Goal: Obtain resource: Download file/media

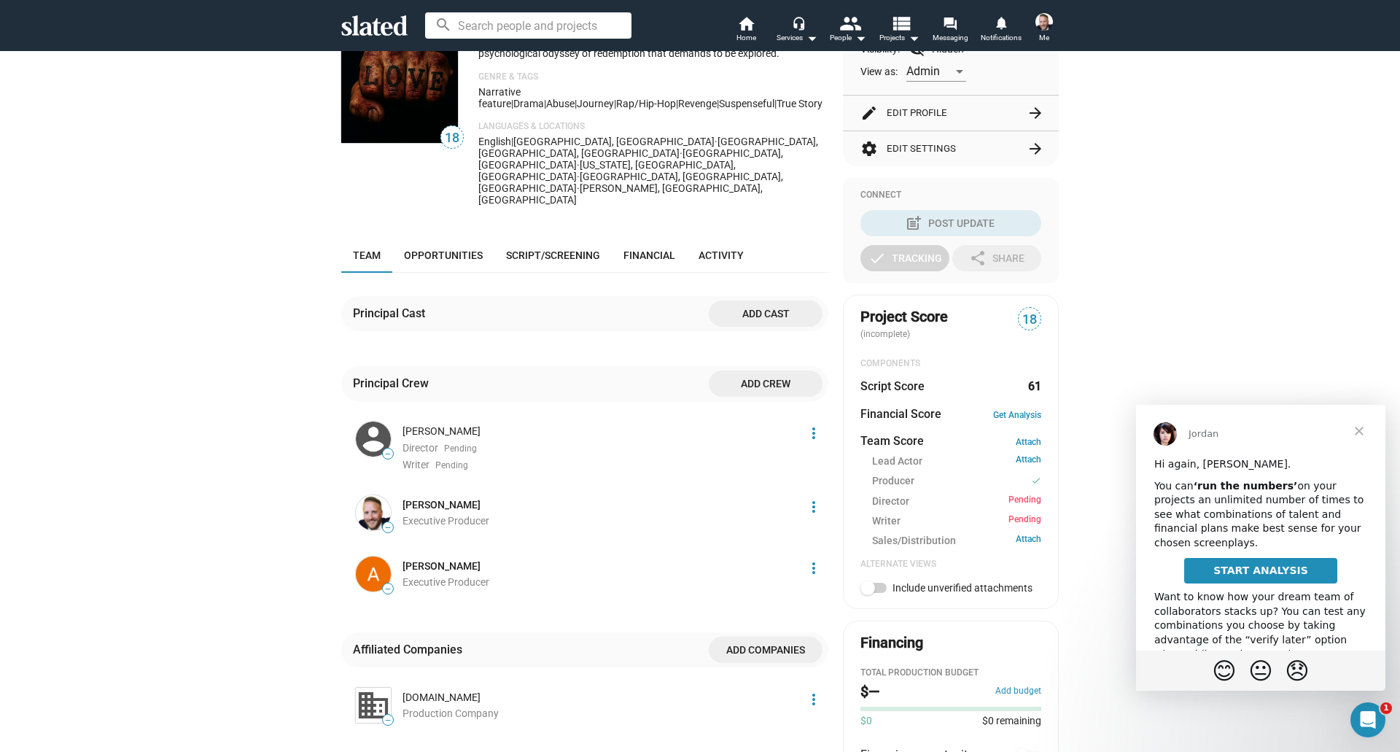
scroll to position [222, 0]
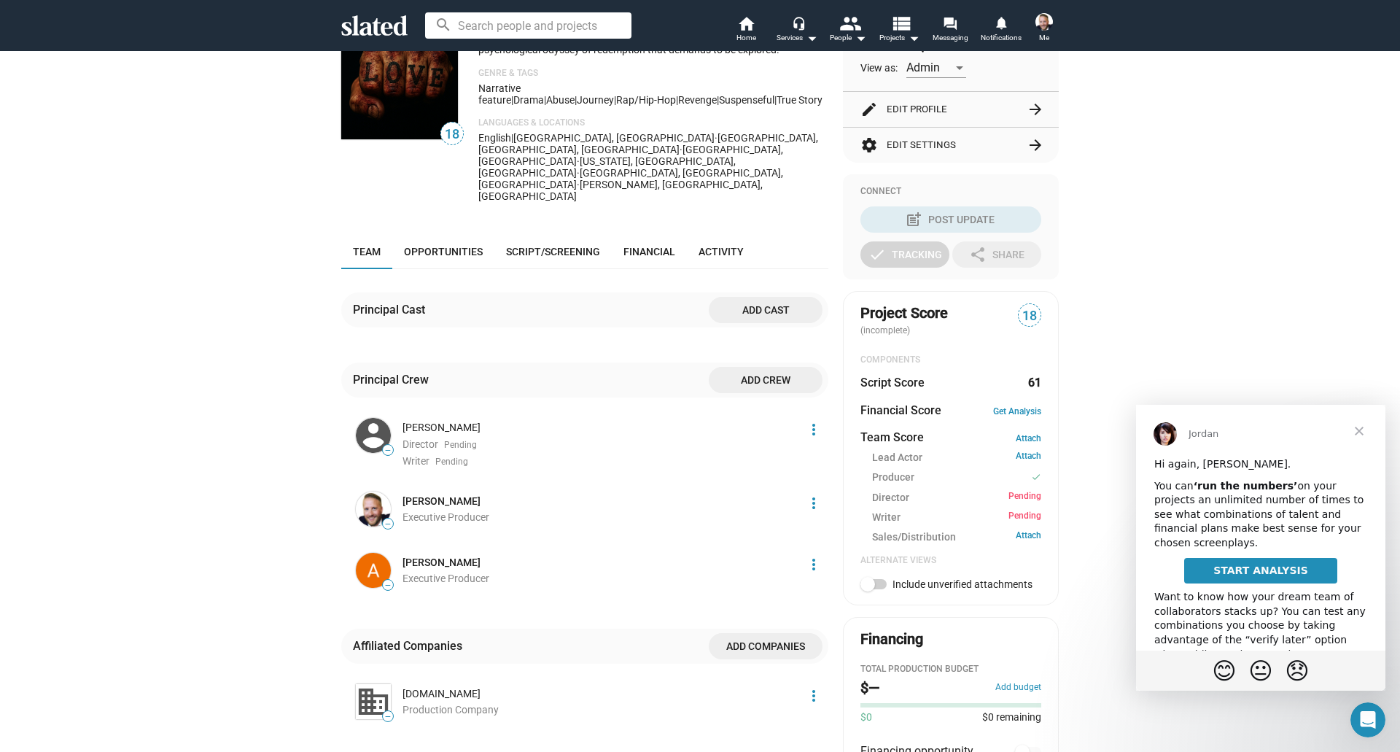
click at [1357, 429] on span "Close" at bounding box center [1359, 431] width 53 height 53
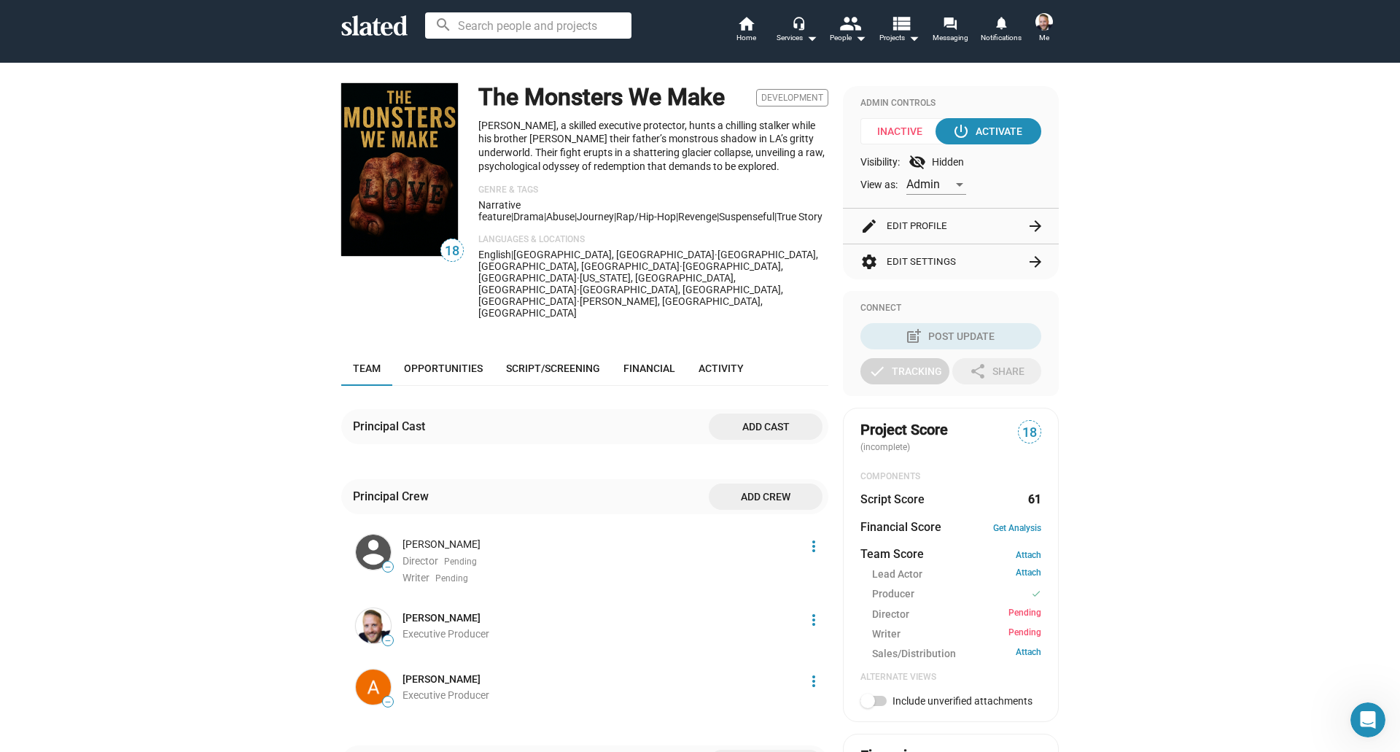
scroll to position [0, 0]
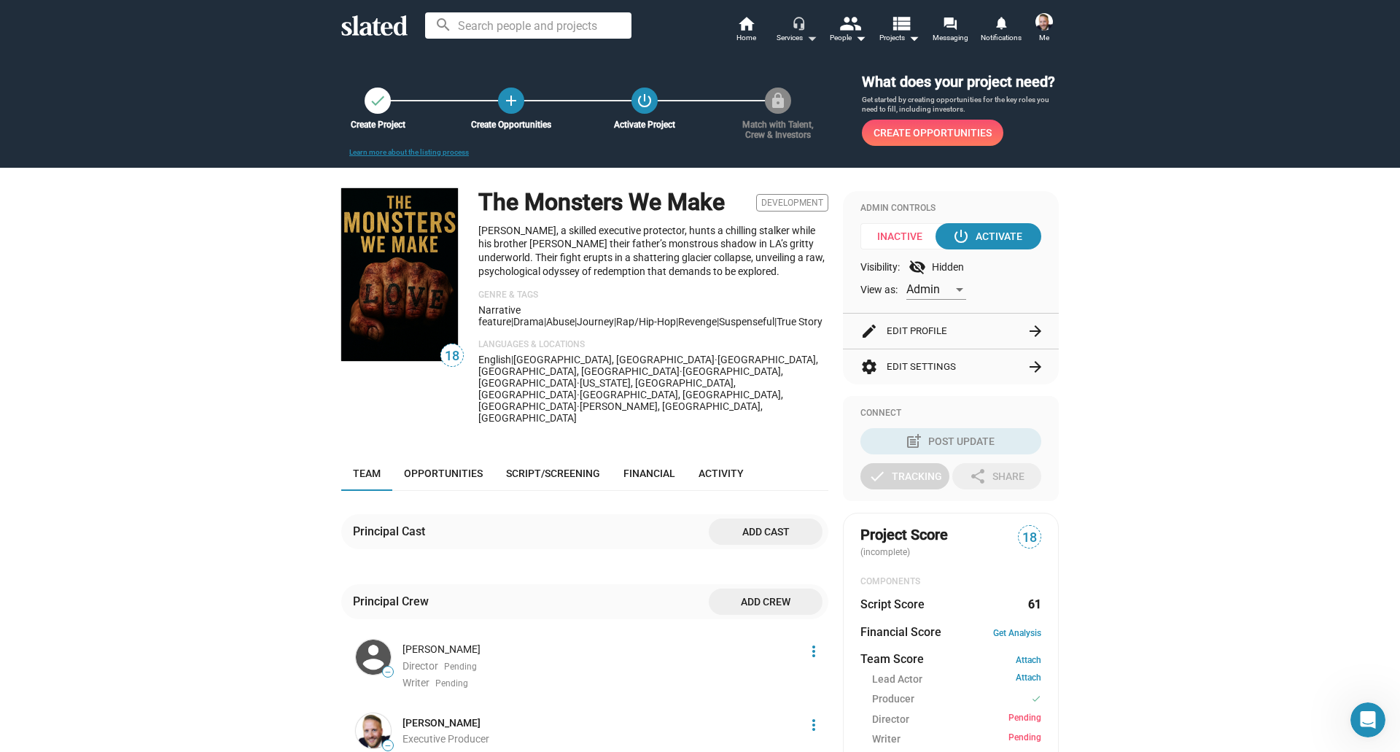
click at [794, 31] on div "Services arrow_drop_down" at bounding box center [797, 38] width 41 height 18
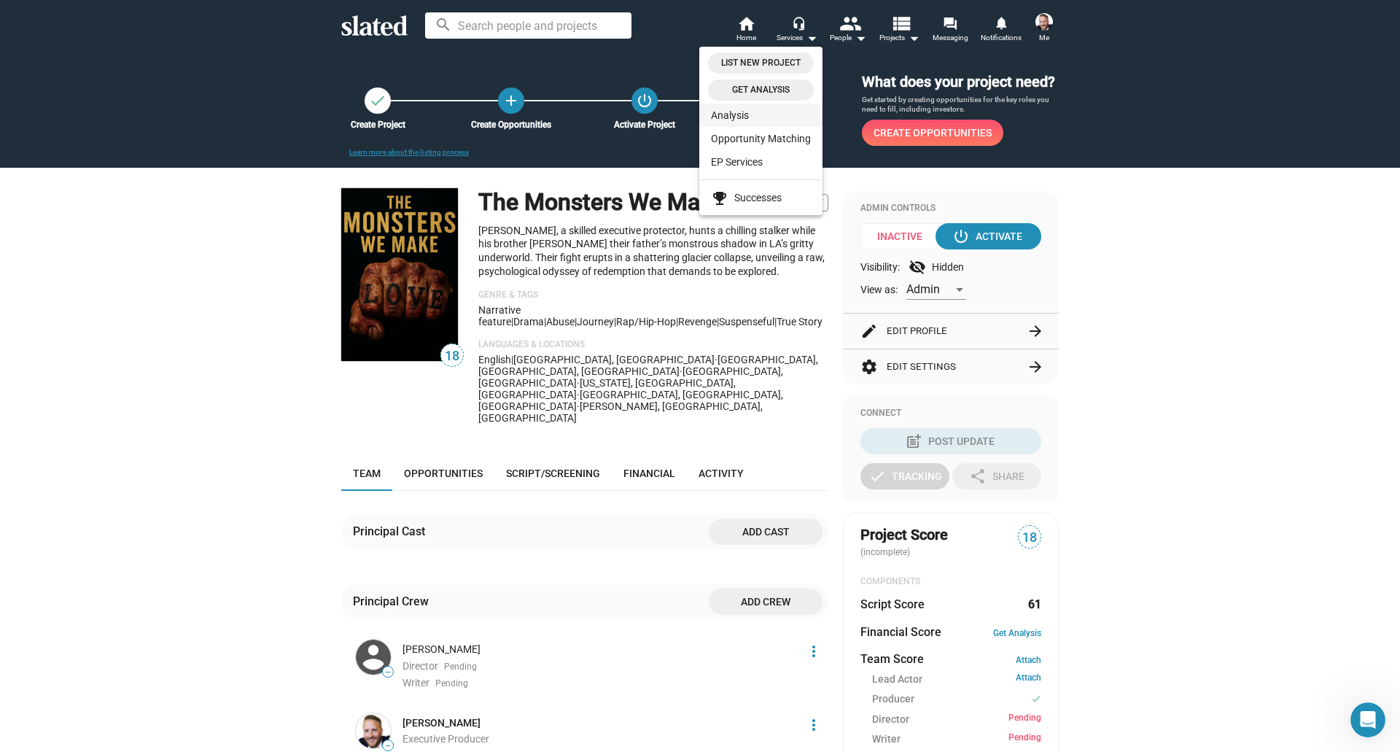
click at [727, 119] on link "Analysis" at bounding box center [761, 115] width 123 height 23
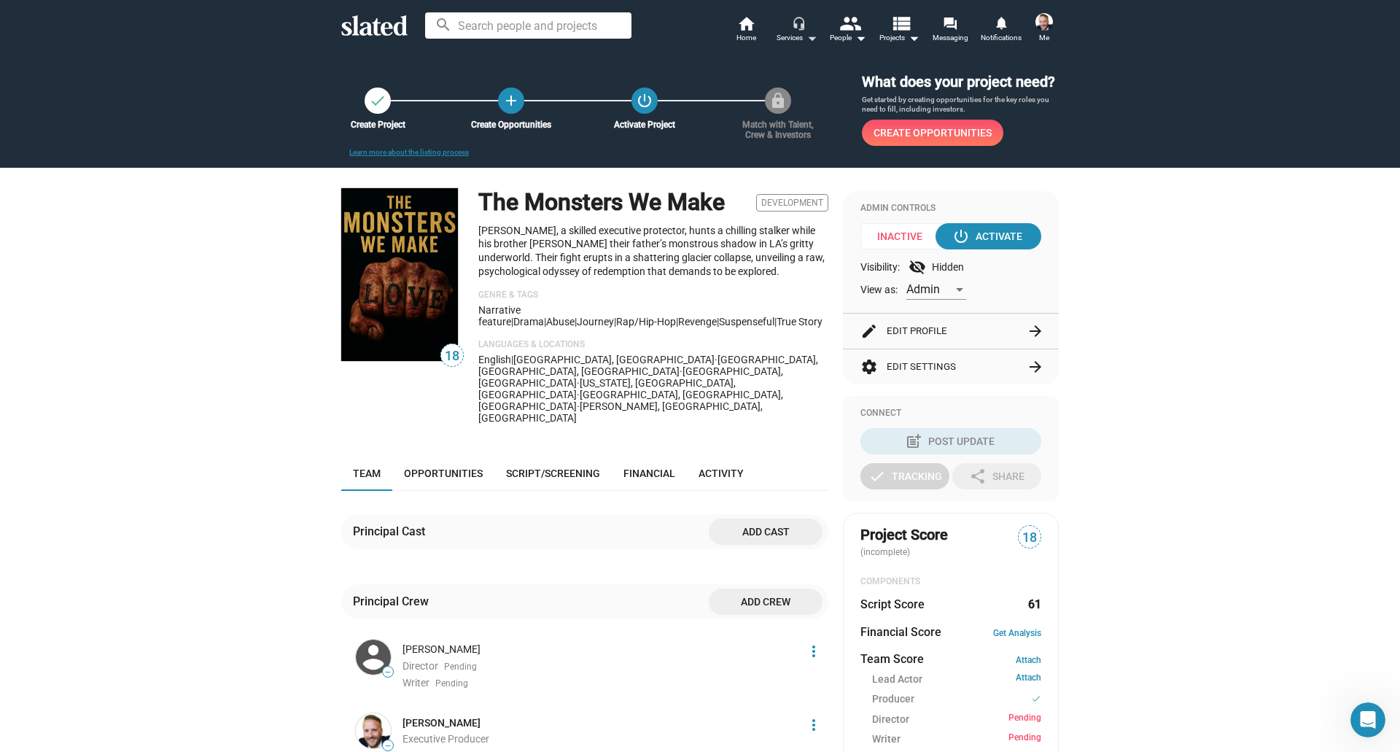
scroll to position [62, 0]
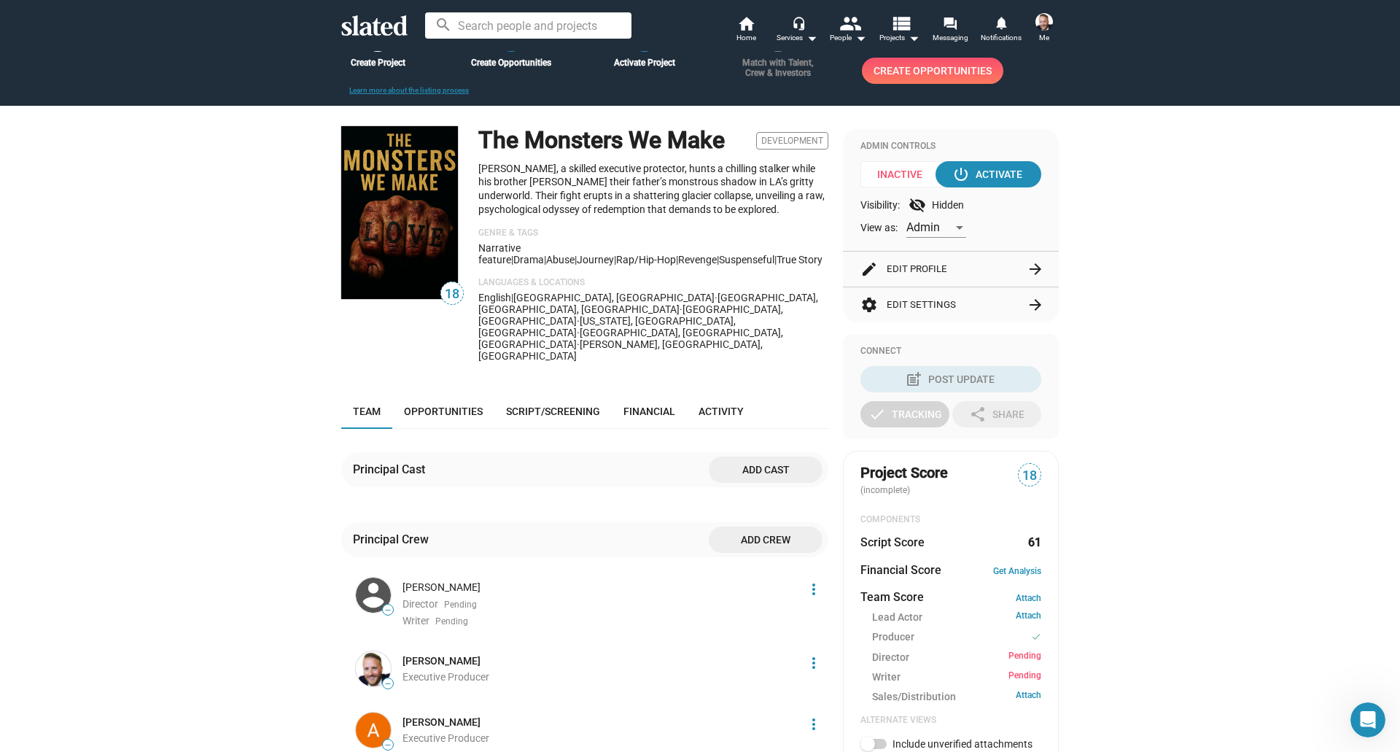
click at [448, 294] on span "18" at bounding box center [452, 294] width 22 height 20
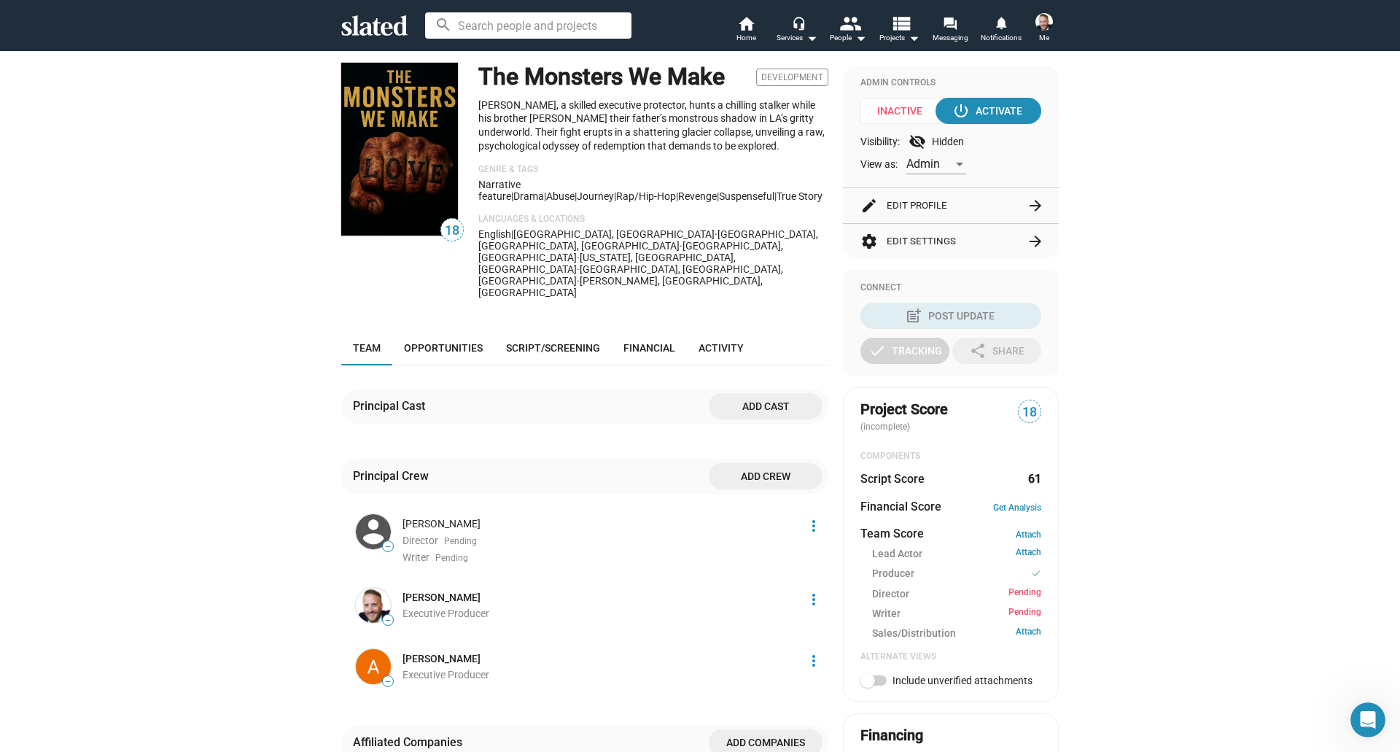
scroll to position [0, 0]
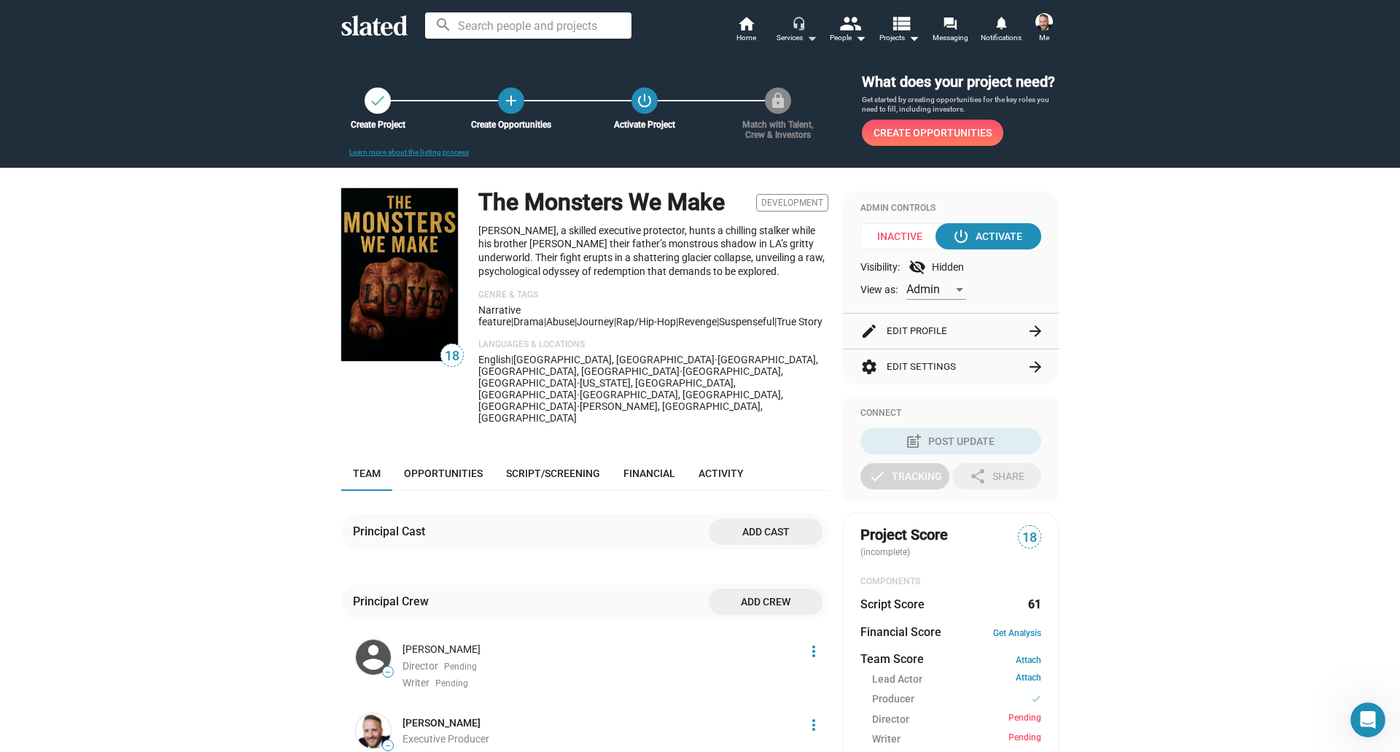
click at [795, 32] on div "Services arrow_drop_down" at bounding box center [797, 38] width 41 height 18
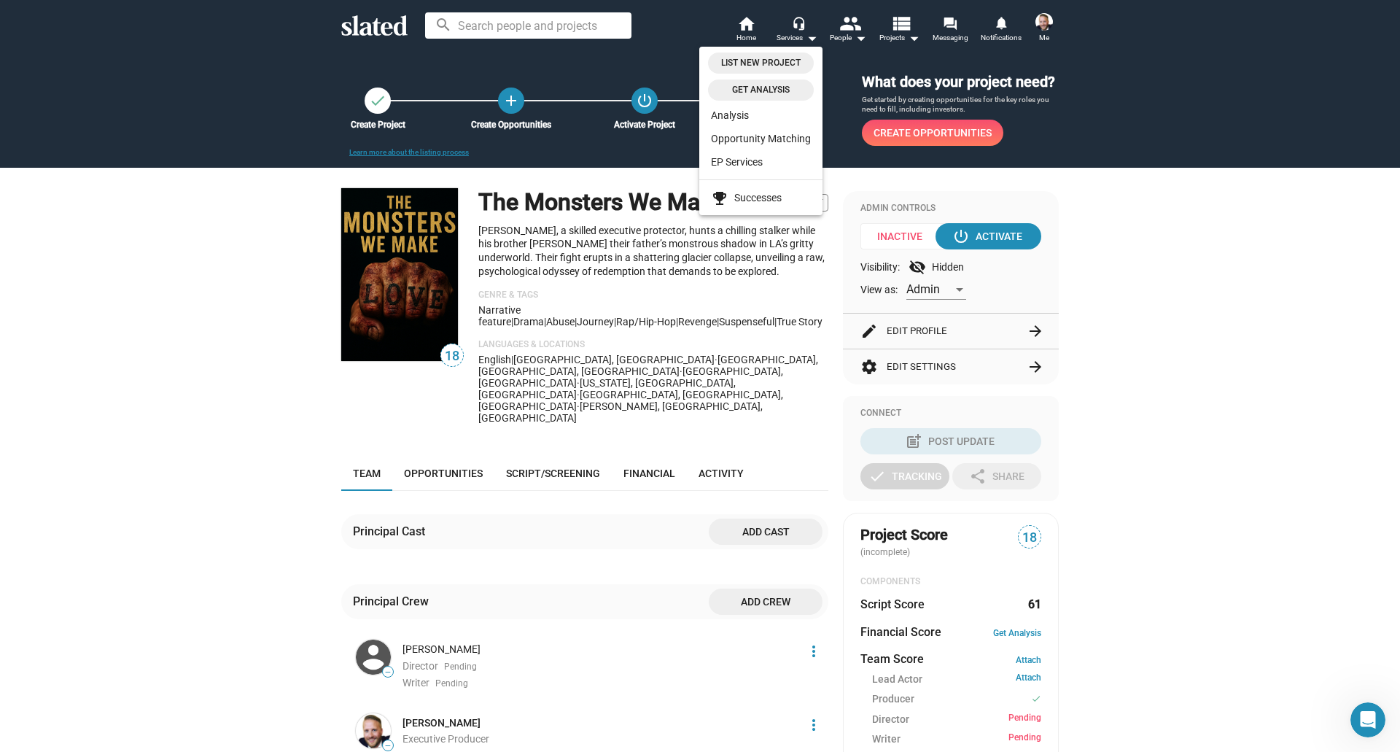
click at [361, 30] on div at bounding box center [700, 376] width 1400 height 752
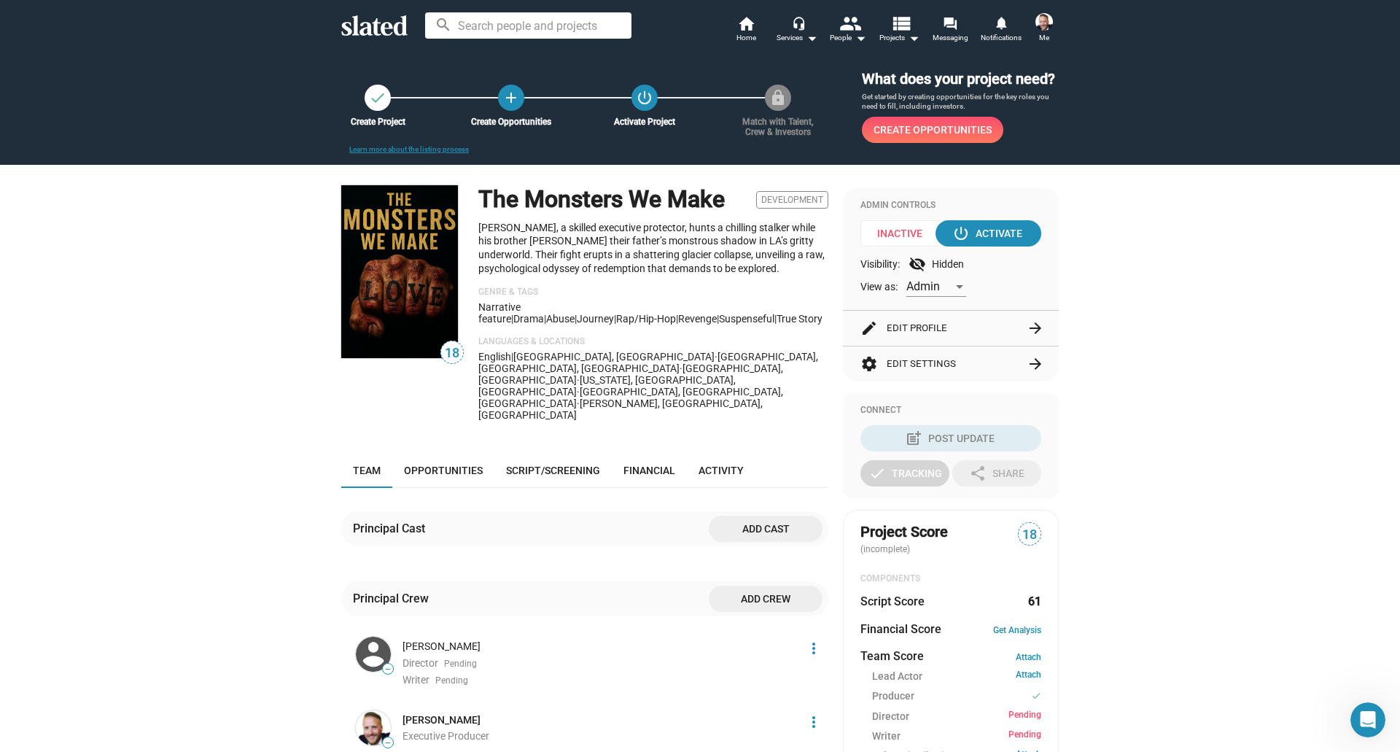
scroll to position [362, 0]
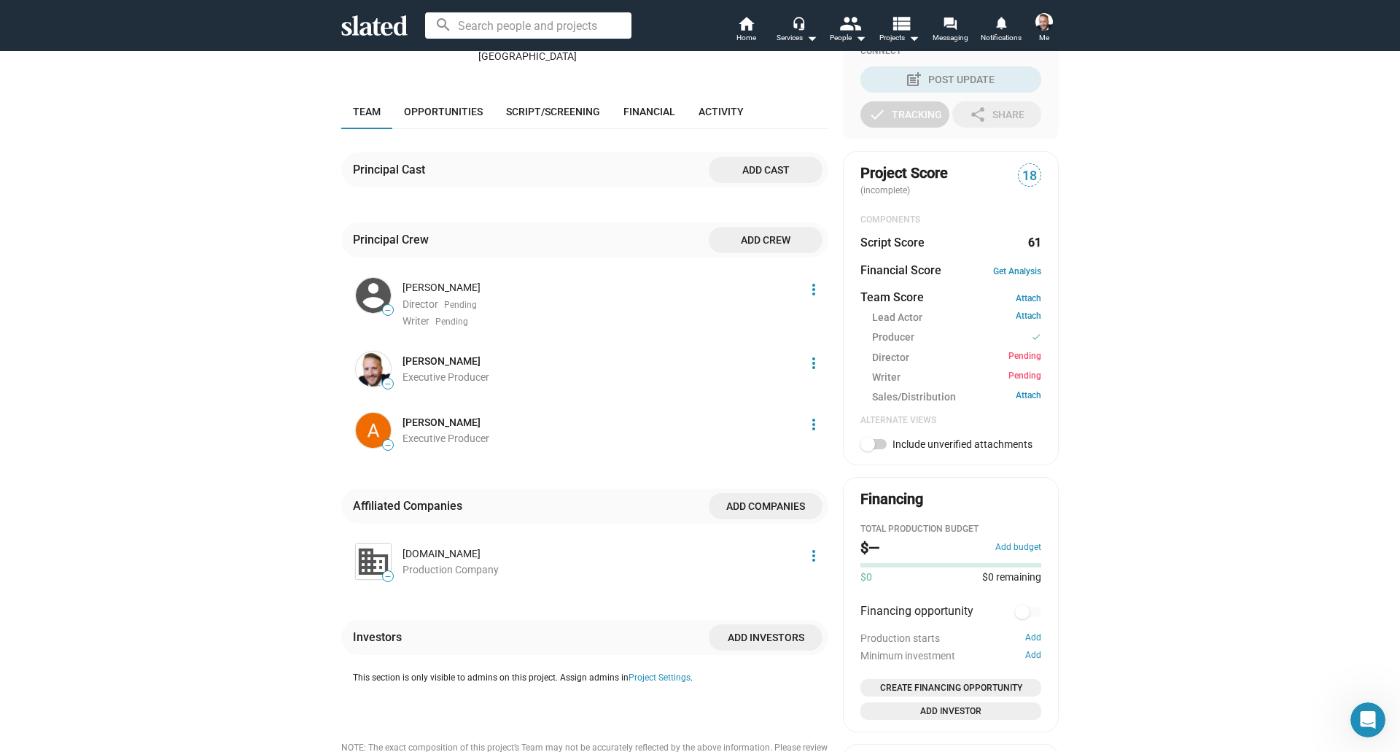
click at [1028, 176] on span "18" at bounding box center [1030, 176] width 22 height 20
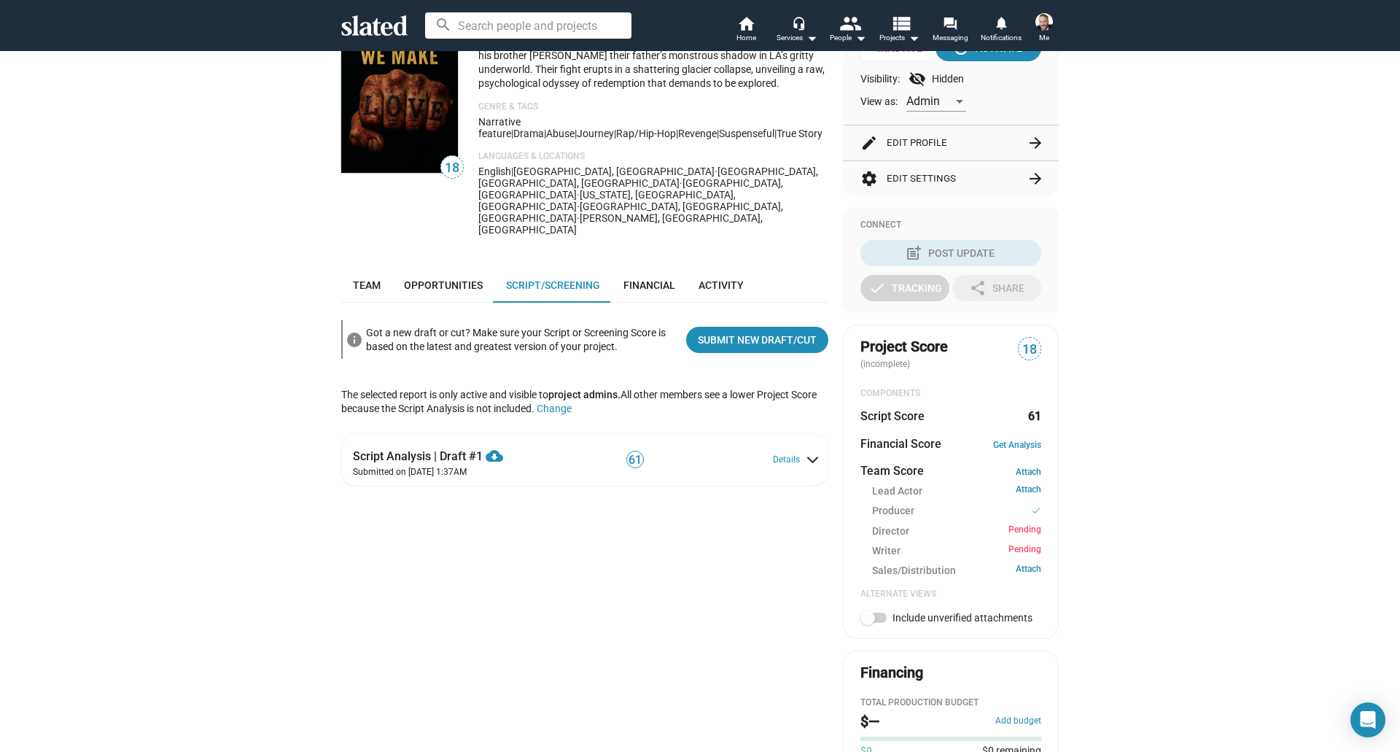
scroll to position [190, 0]
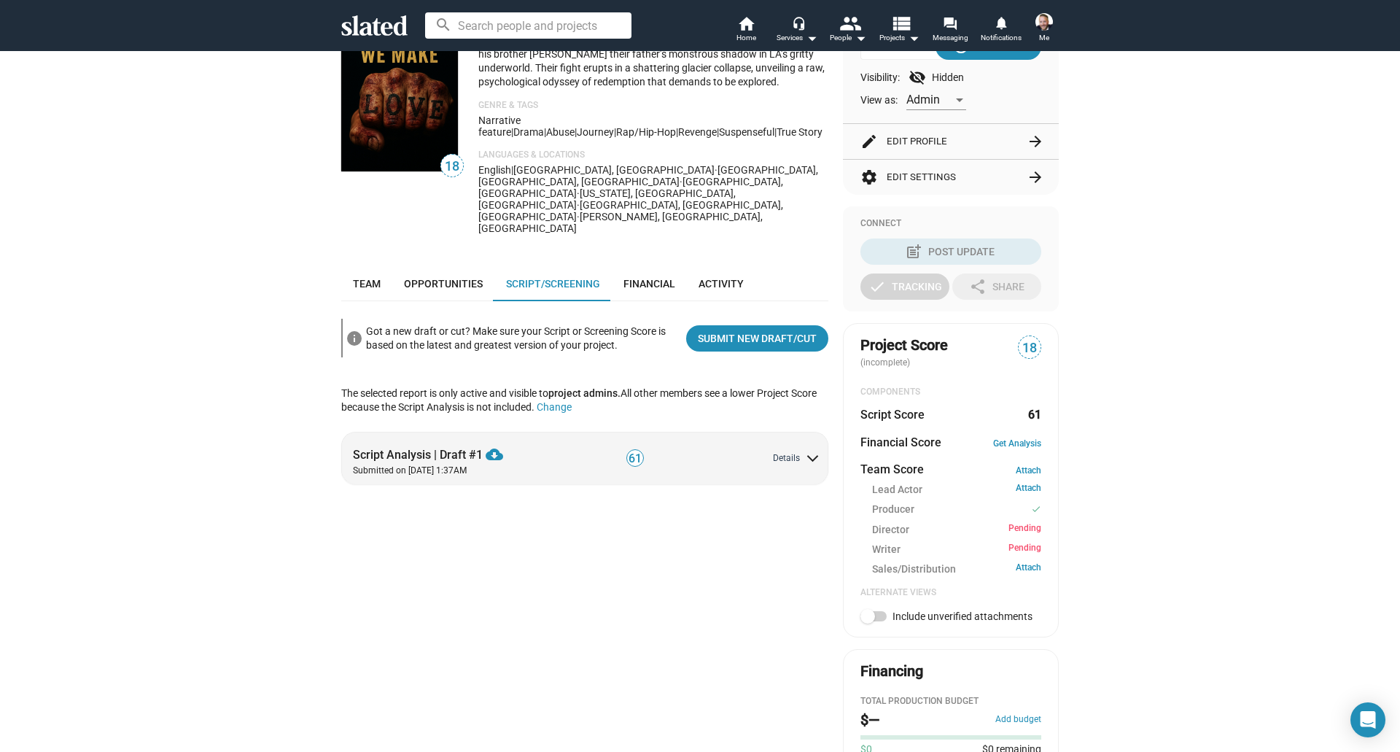
click at [799, 453] on button "Details" at bounding box center [795, 459] width 44 height 12
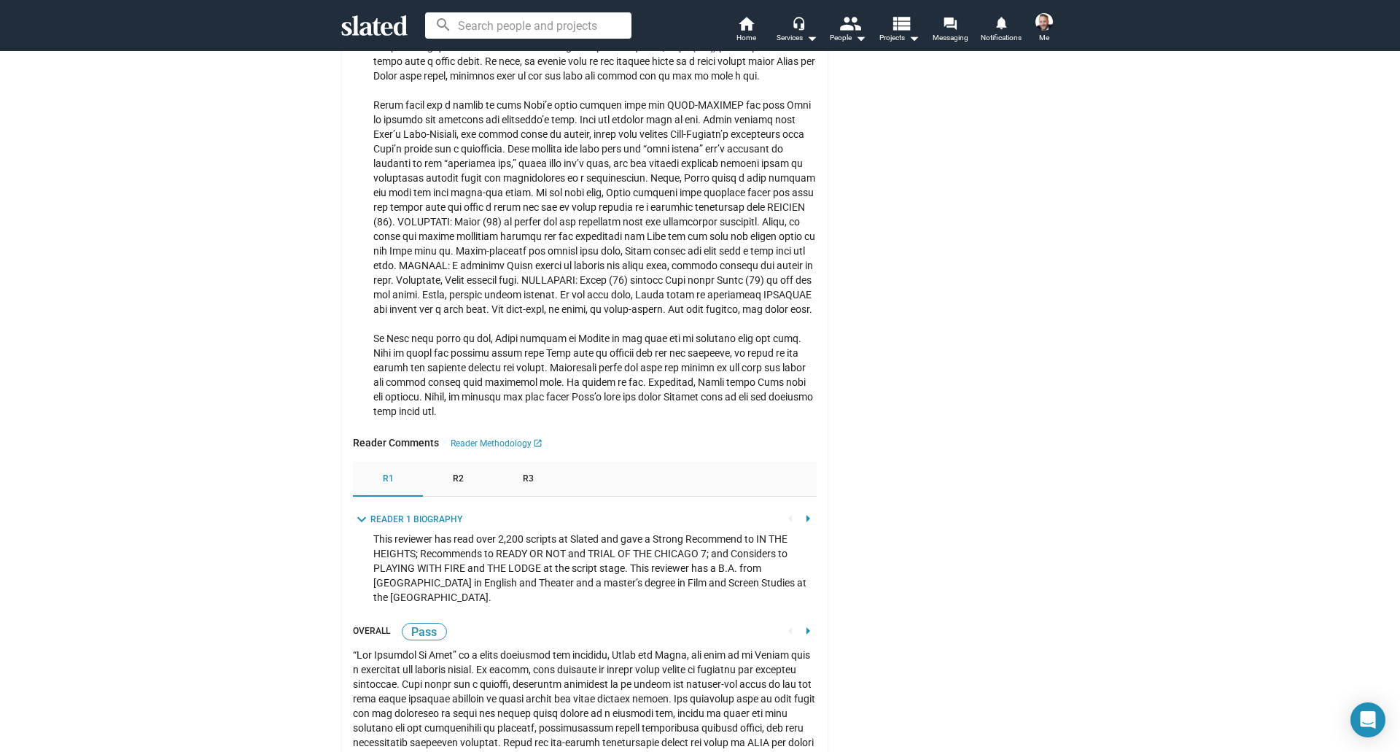
scroll to position [2174, 0]
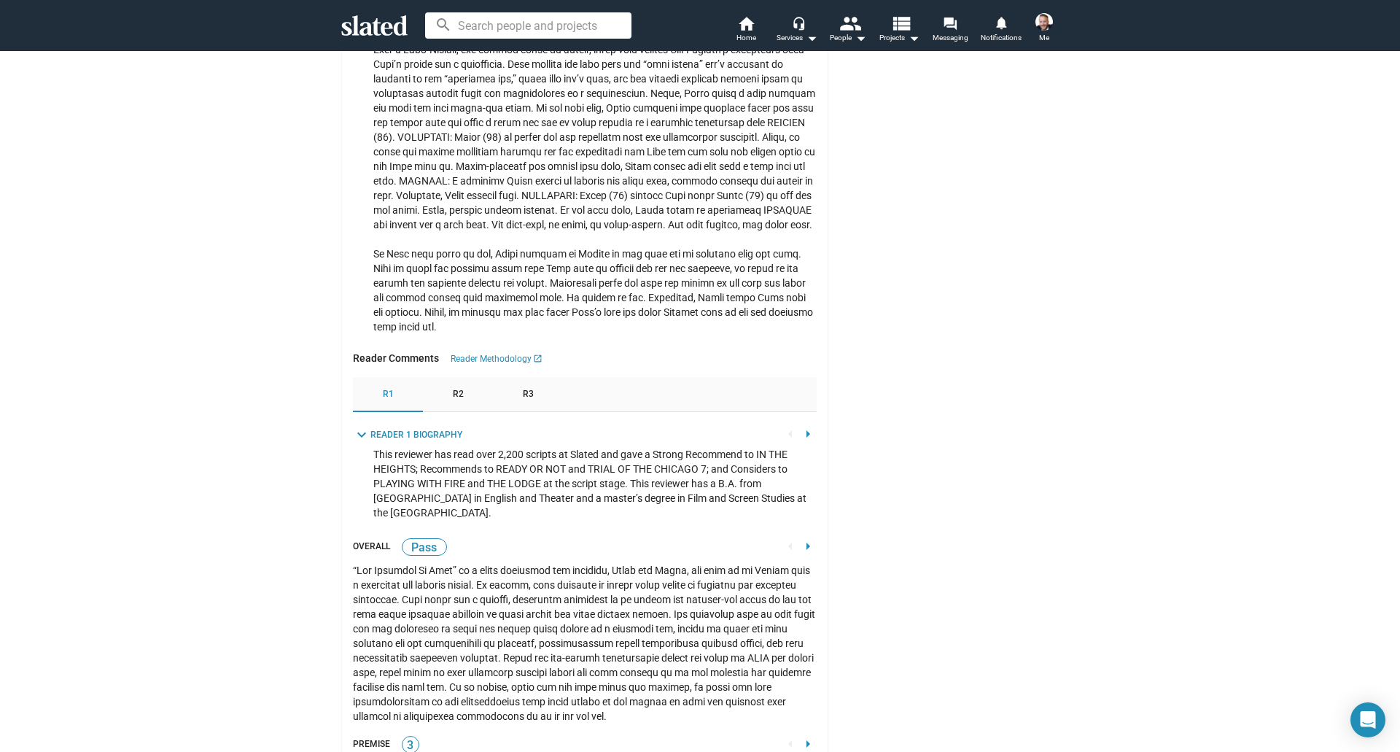
scroll to position [2258, 0]
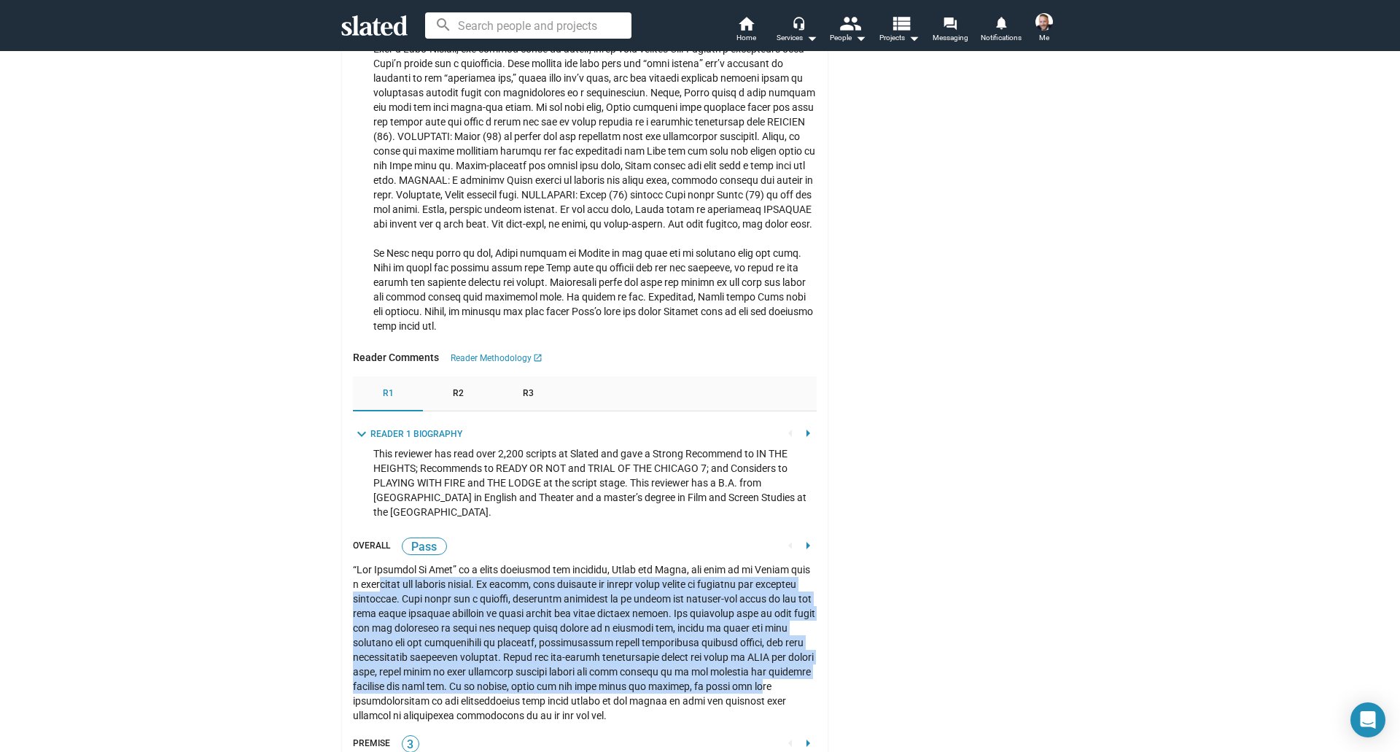
drag, startPoint x: 397, startPoint y: 540, endPoint x: 794, endPoint y: 645, distance: 410.5
click at [794, 645] on div at bounding box center [585, 642] width 464 height 160
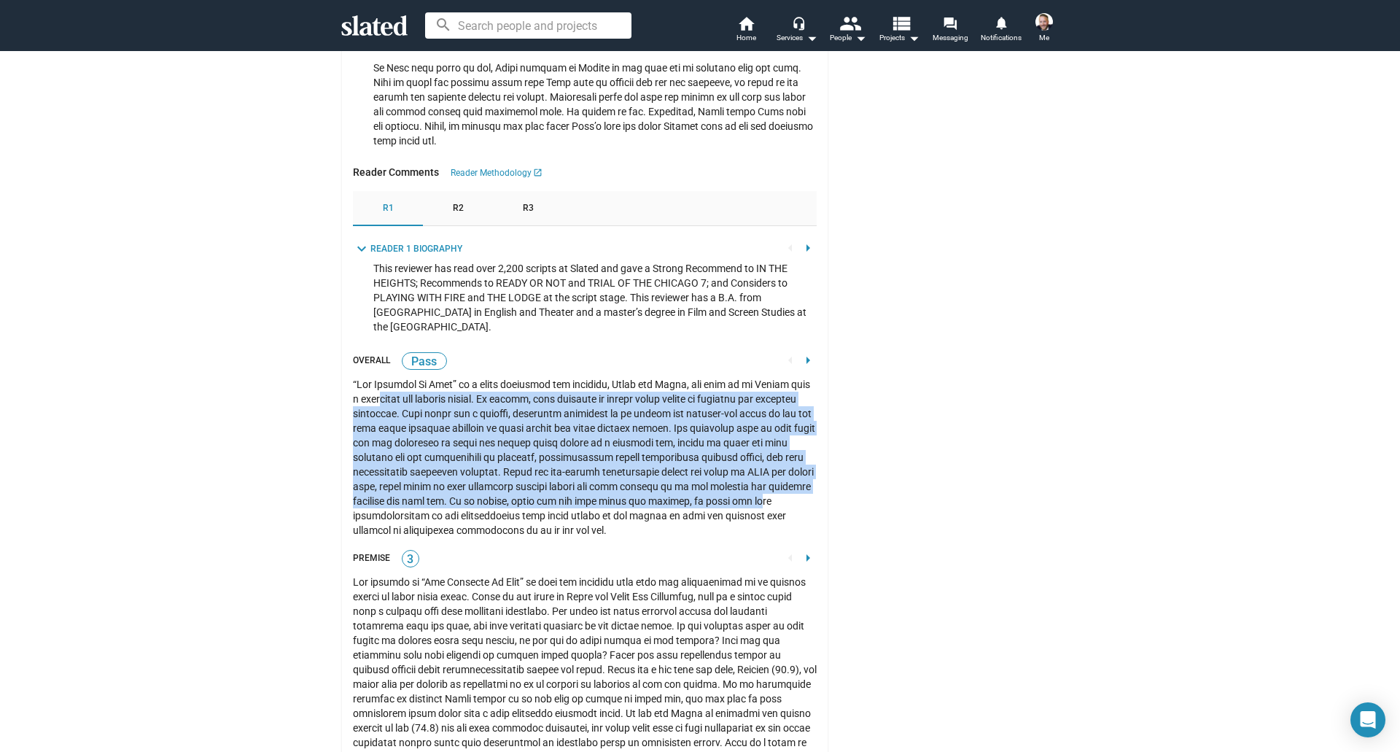
scroll to position [2444, 0]
click at [804, 549] on mat-icon "arrow_right" at bounding box center [808, 558] width 18 height 18
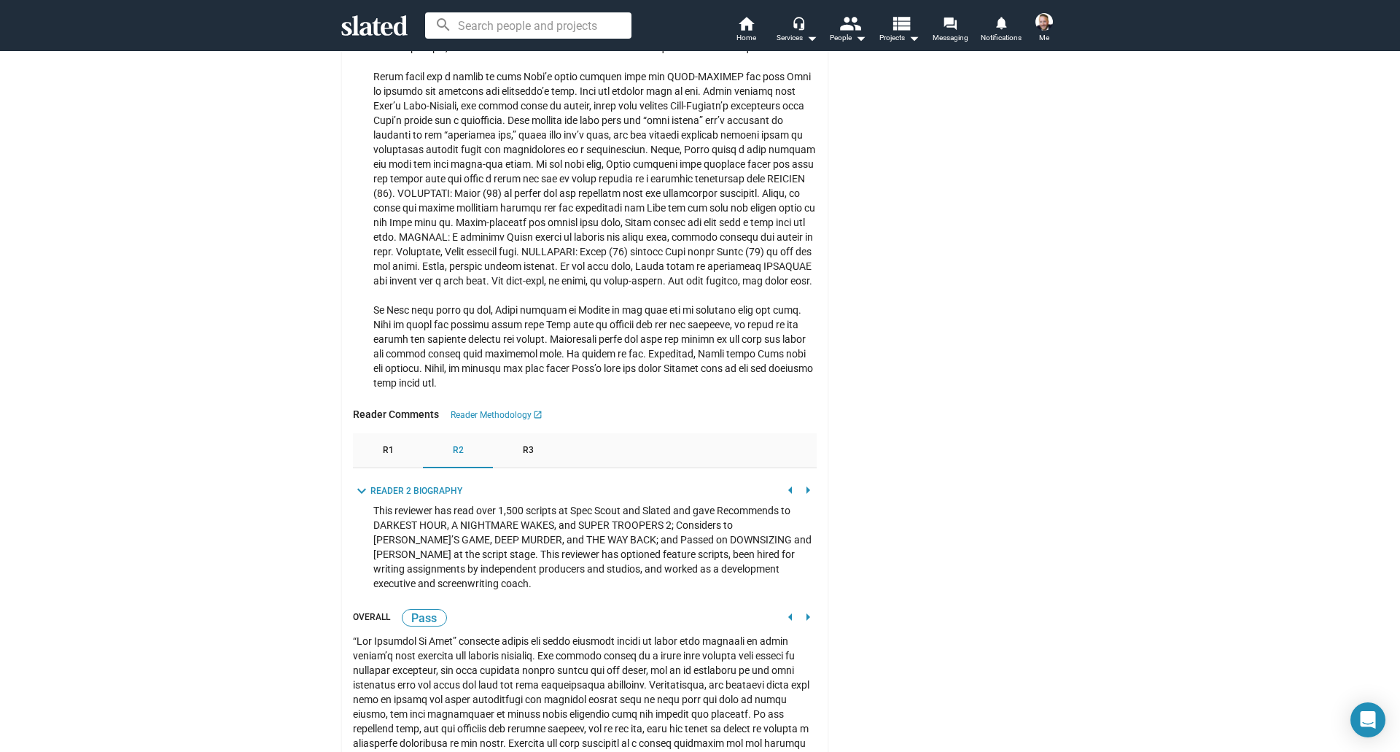
scroll to position [2201, 0]
click at [384, 446] on span "R1" at bounding box center [388, 452] width 11 height 12
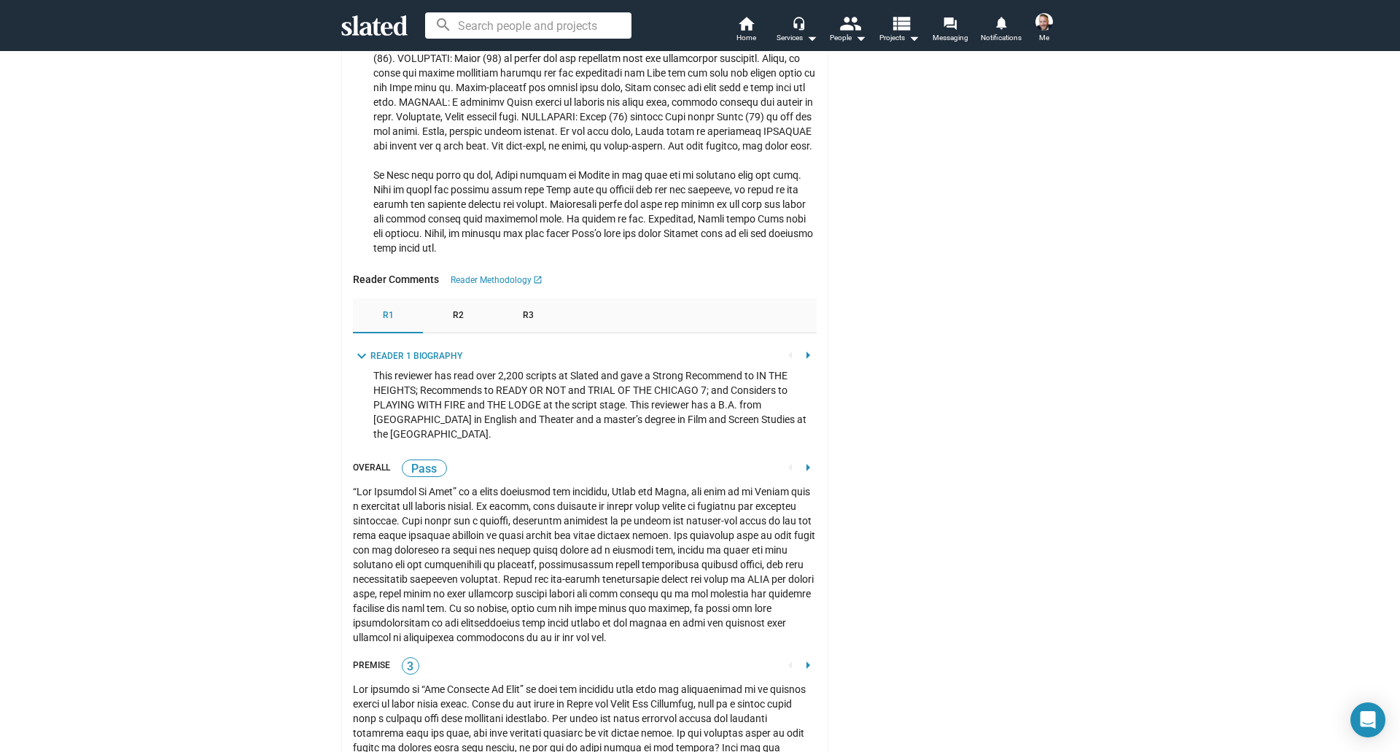
scroll to position [2336, 0]
click at [446, 299] on div "R2" at bounding box center [458, 316] width 70 height 35
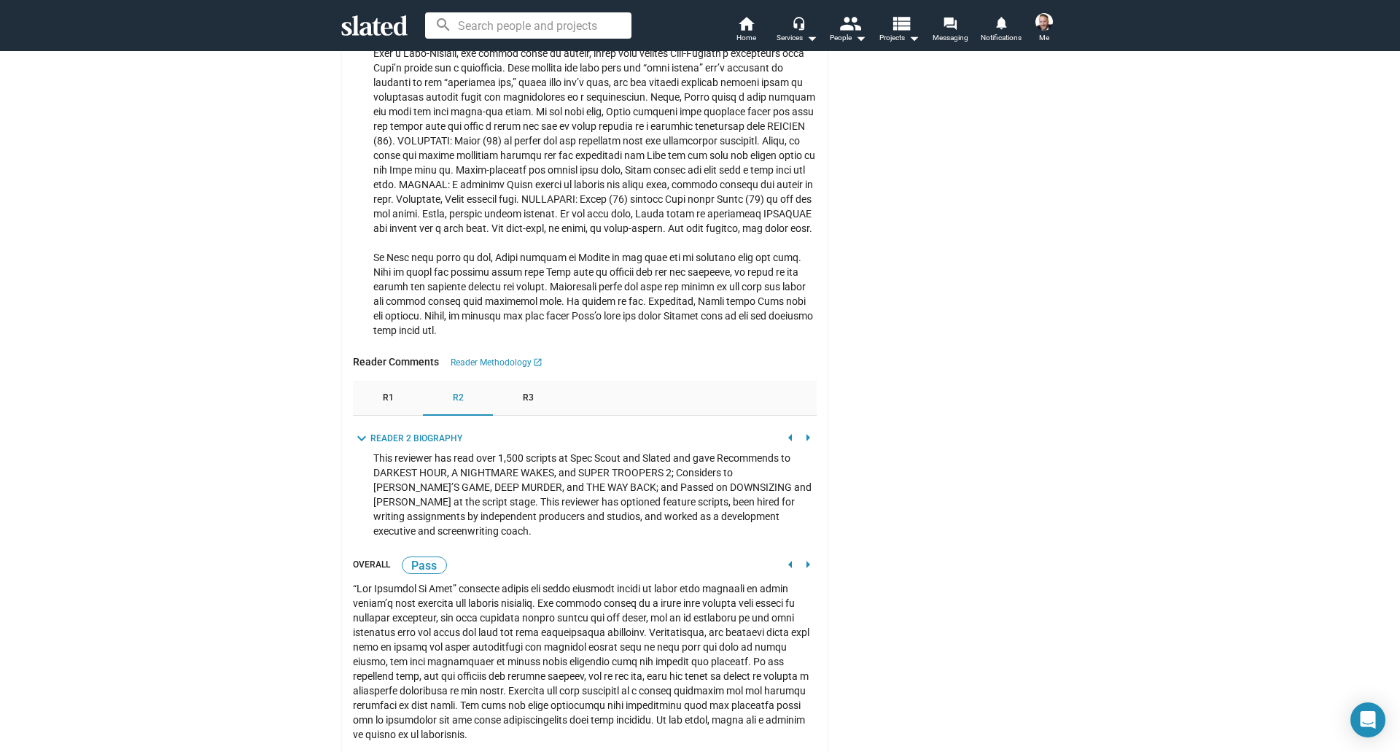
scroll to position [2206, 0]
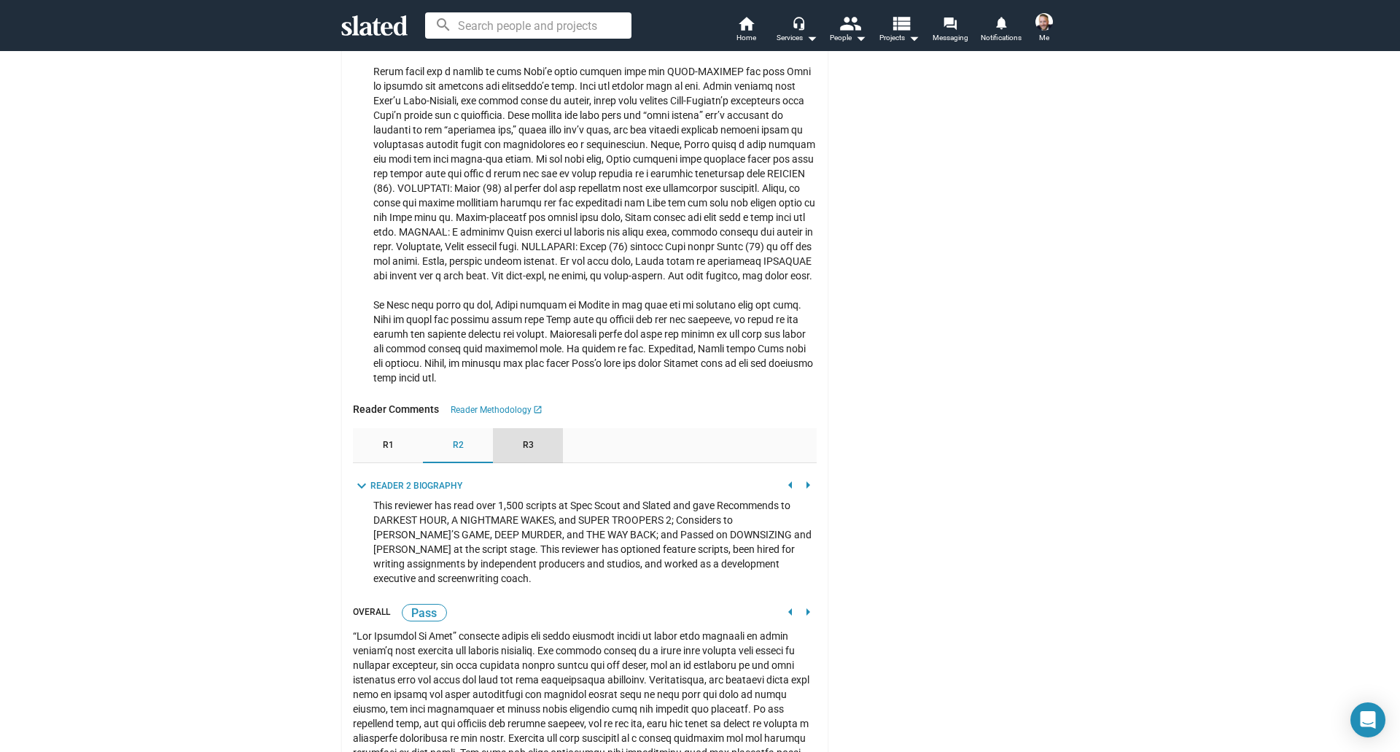
click at [527, 440] on span "R3" at bounding box center [528, 446] width 11 height 12
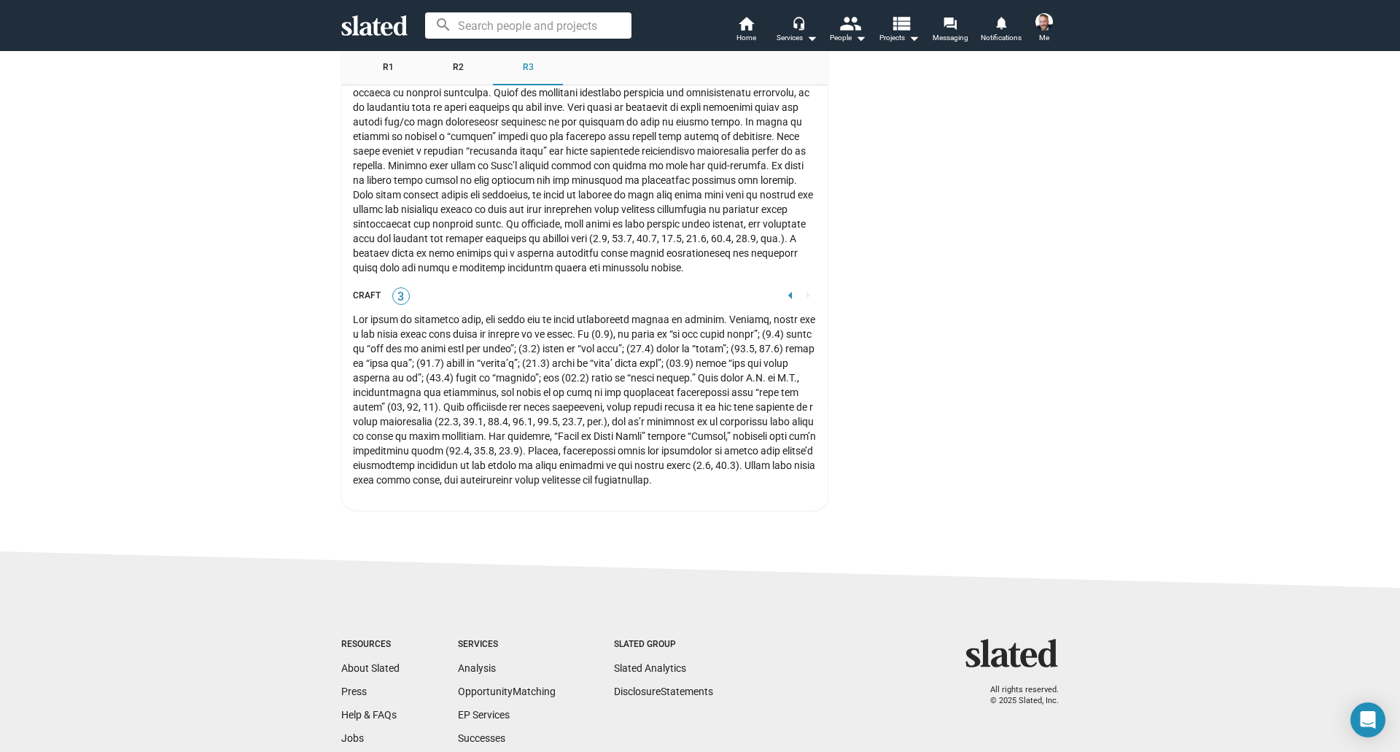
scroll to position [4726, 0]
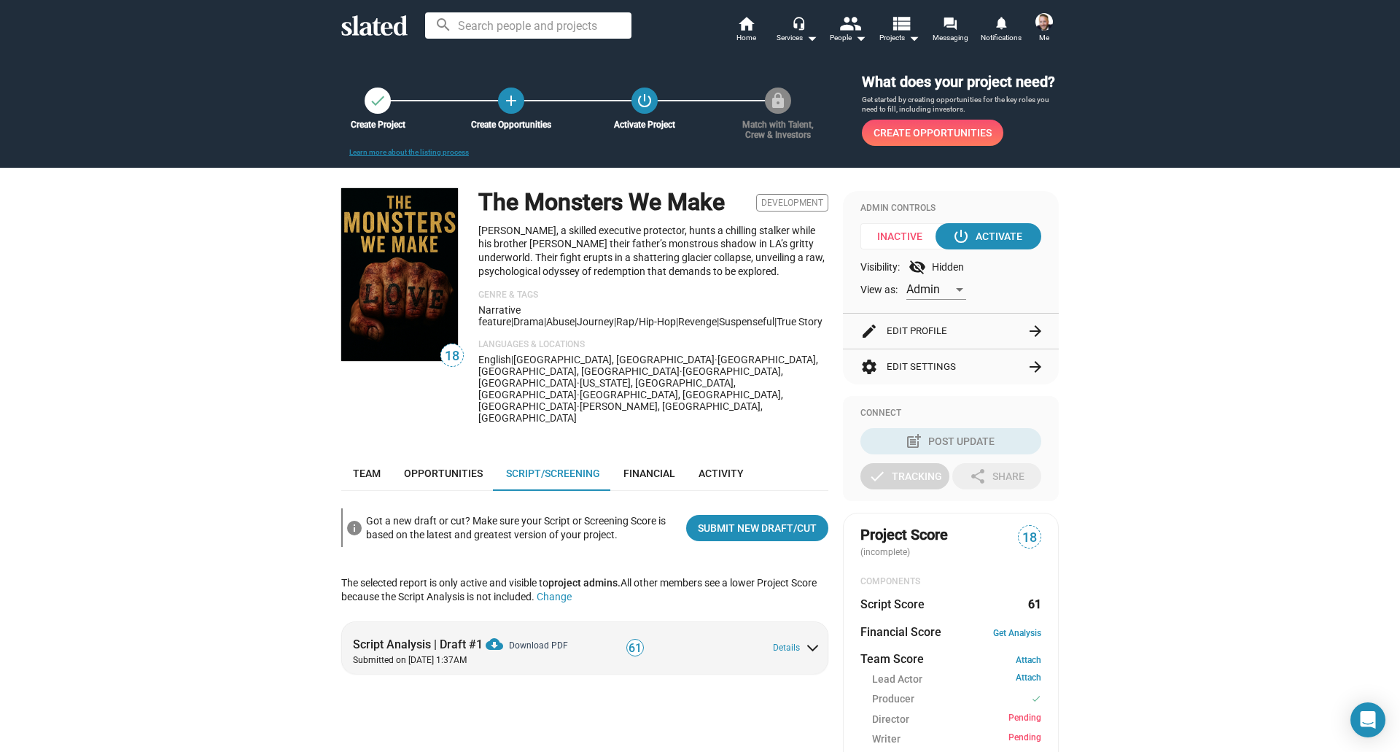
click at [490, 635] on mat-icon "cloud_download" at bounding box center [495, 644] width 18 height 18
